Goal: Find specific page/section: Find specific page/section

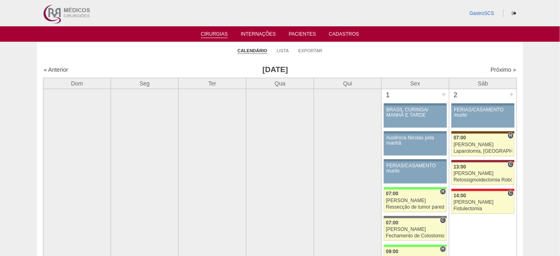
click at [296, 40] on ul "Cirurgias Internações Pacientes Cadastros" at bounding box center [280, 33] width 560 height 15
click at [297, 35] on link "Pacientes" at bounding box center [302, 34] width 27 height 7
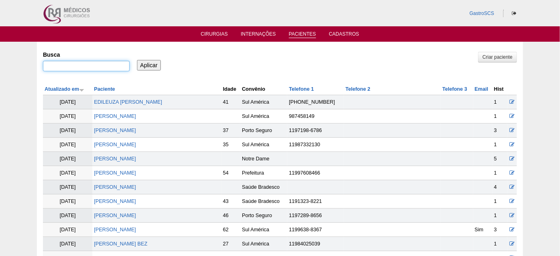
click at [96, 66] on input "Busca" at bounding box center [86, 66] width 87 height 11
type input "zolin"
click at [137, 60] on input "Aplicar" at bounding box center [149, 65] width 24 height 11
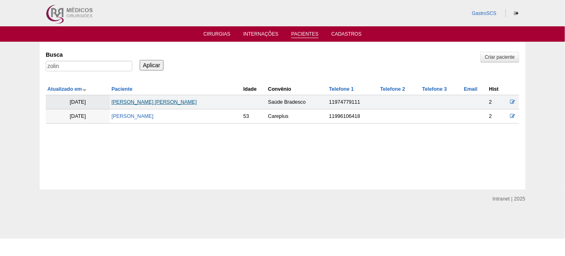
click at [156, 99] on link "[PERSON_NAME]" at bounding box center [153, 102] width 85 height 6
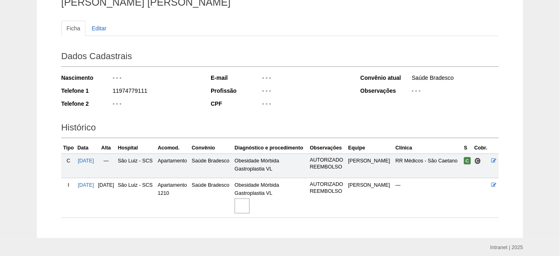
scroll to position [73, 0]
click at [249, 202] on img at bounding box center [241, 205] width 15 height 15
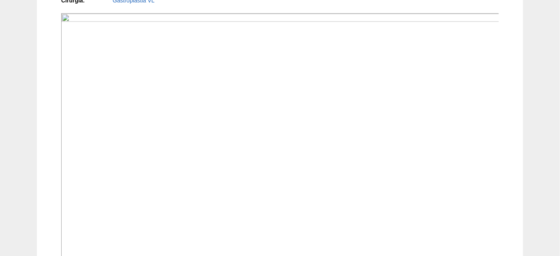
scroll to position [294, 0]
